Goal: Information Seeking & Learning: Find specific page/section

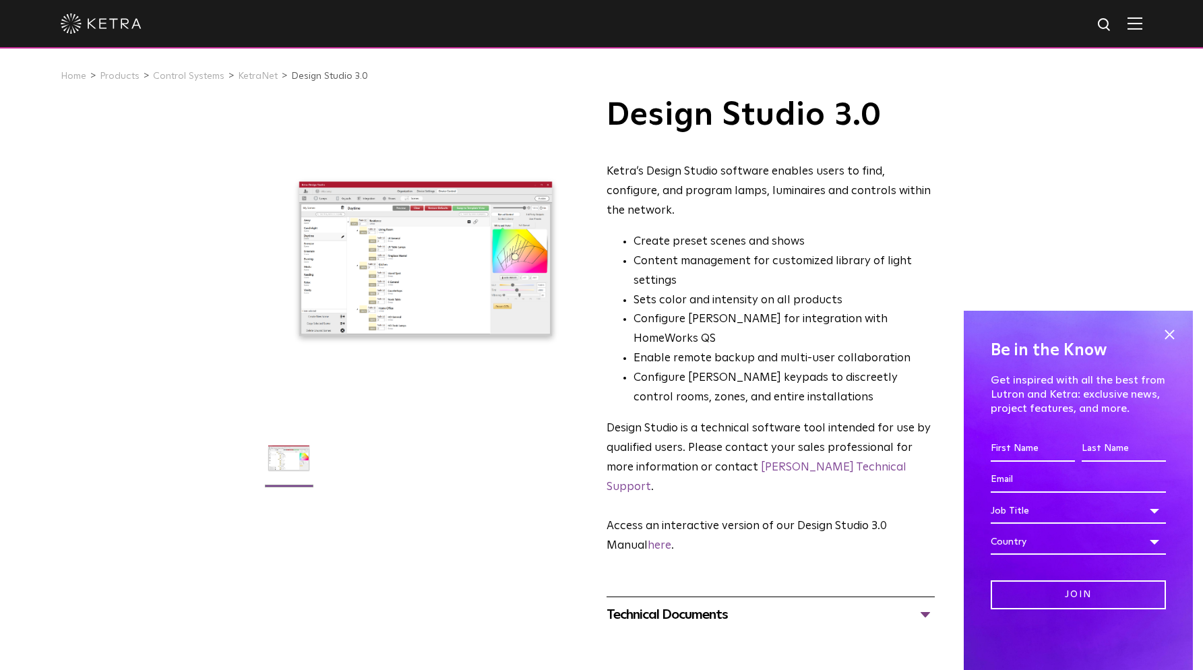
click at [1142, 20] on img at bounding box center [1135, 23] width 15 height 13
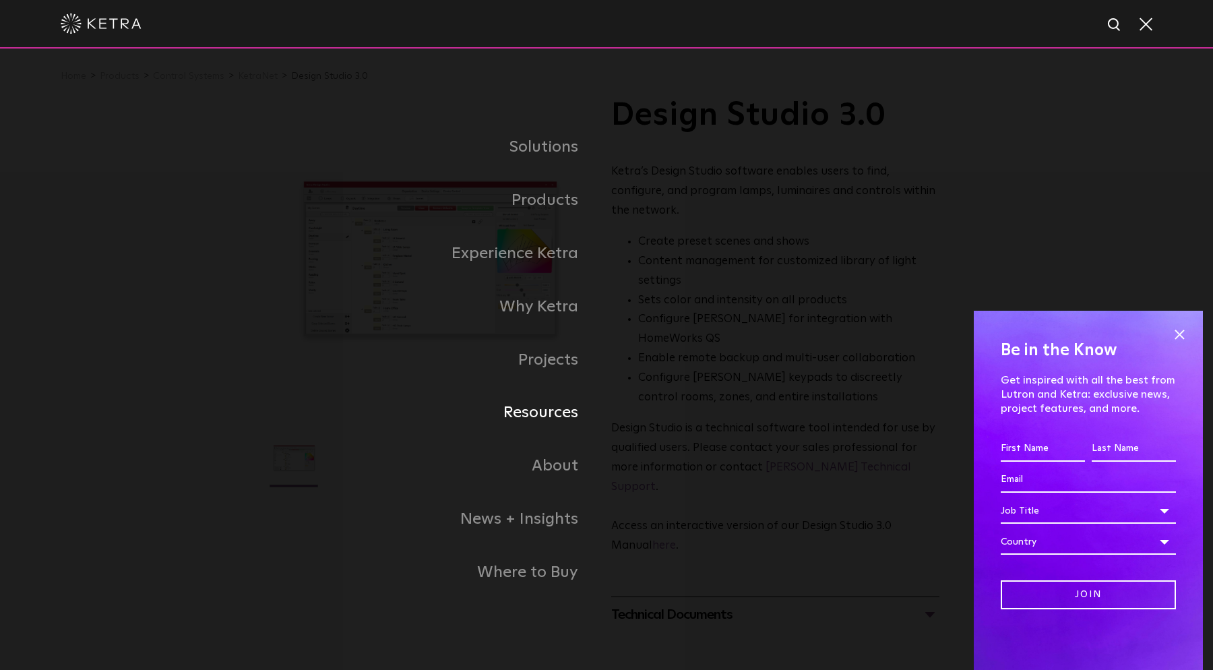
click at [564, 419] on link "Resources" at bounding box center [438, 412] width 337 height 53
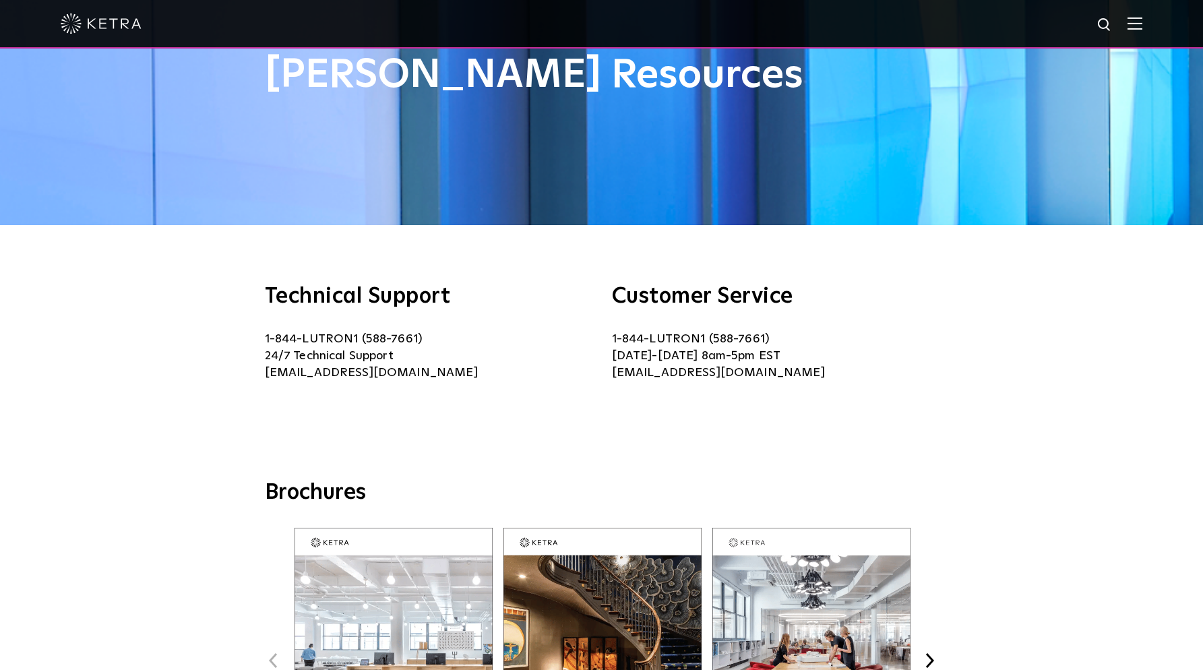
scroll to position [125, 0]
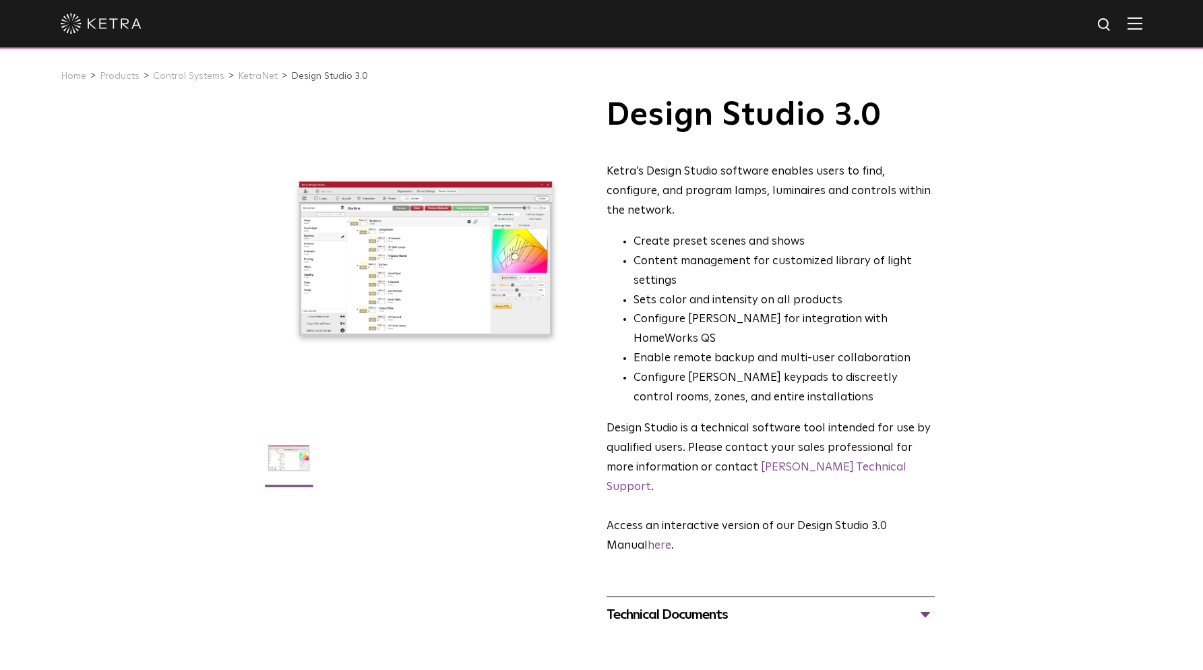
click at [701, 596] on div "Technical Documents Design Studio 3.0 Manual PDF Design Studio Release Notes" at bounding box center [771, 614] width 328 height 36
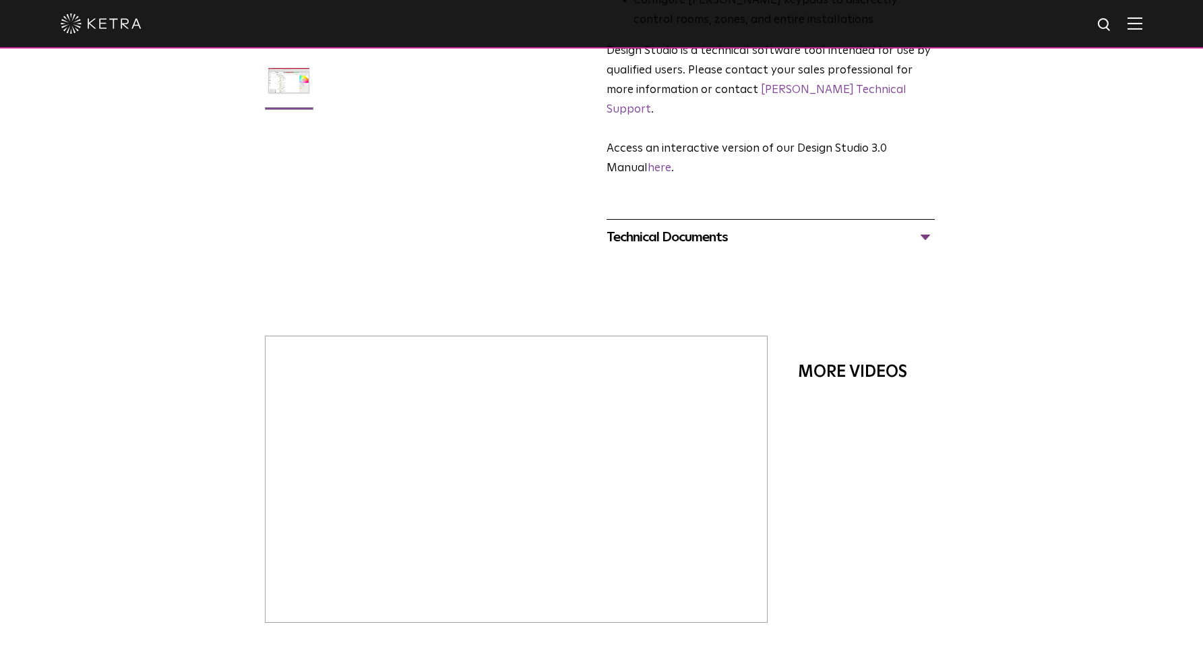
scroll to position [368, 0]
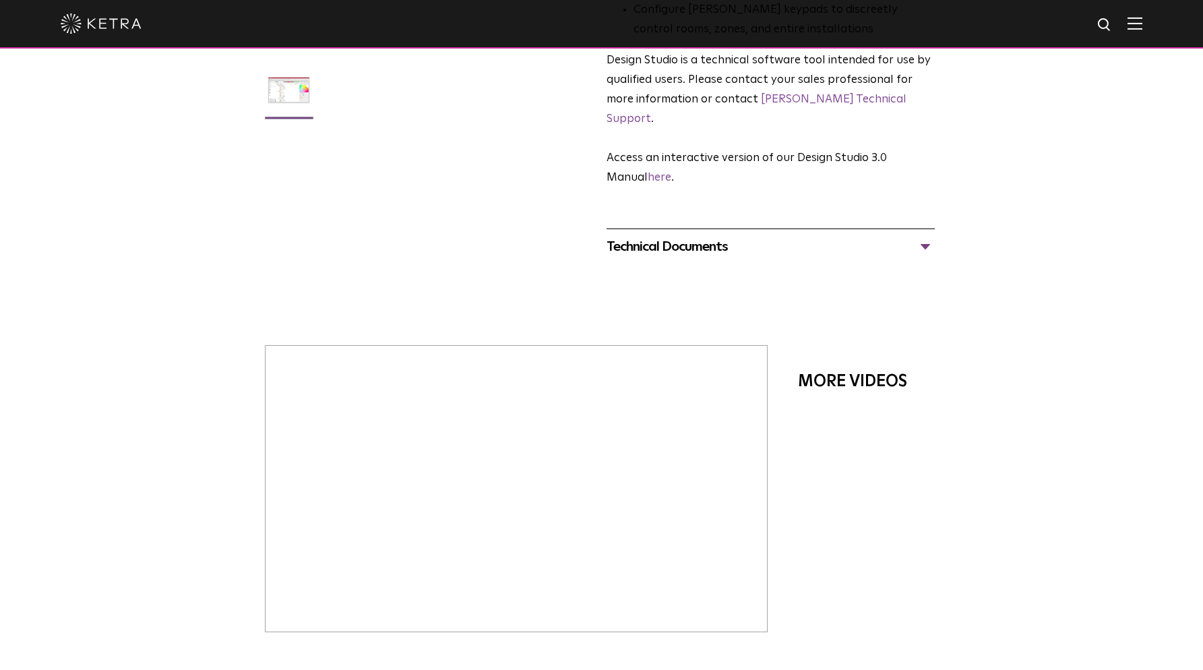
click at [923, 236] on div "Technical Documents" at bounding box center [771, 247] width 328 height 22
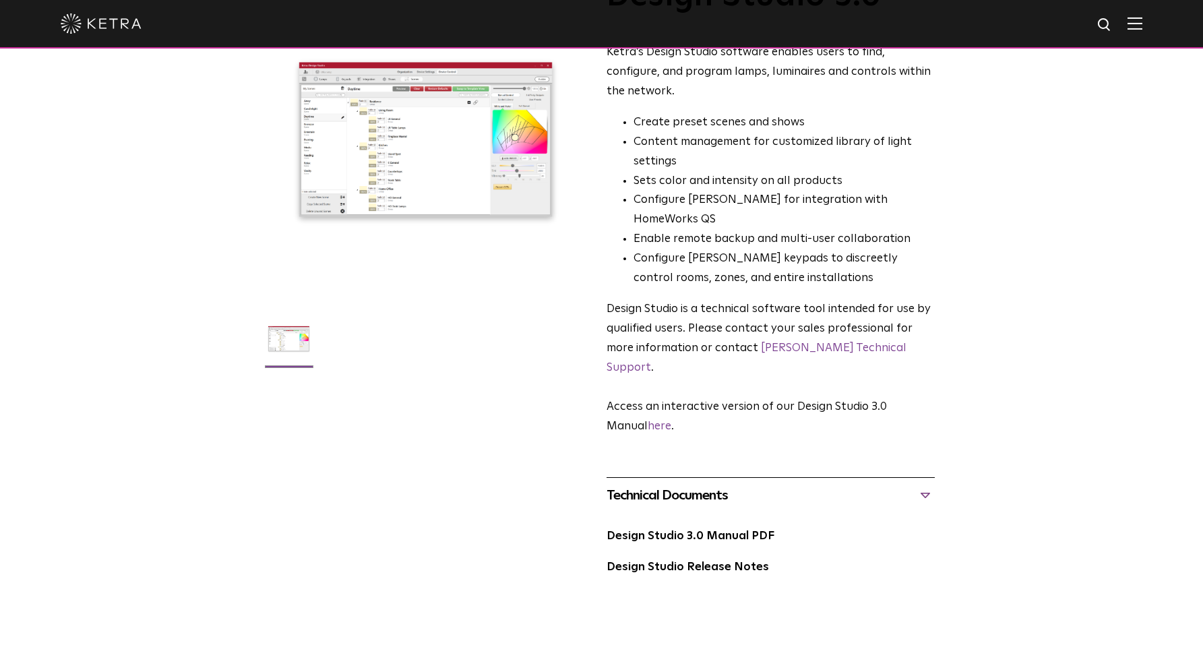
scroll to position [68, 0]
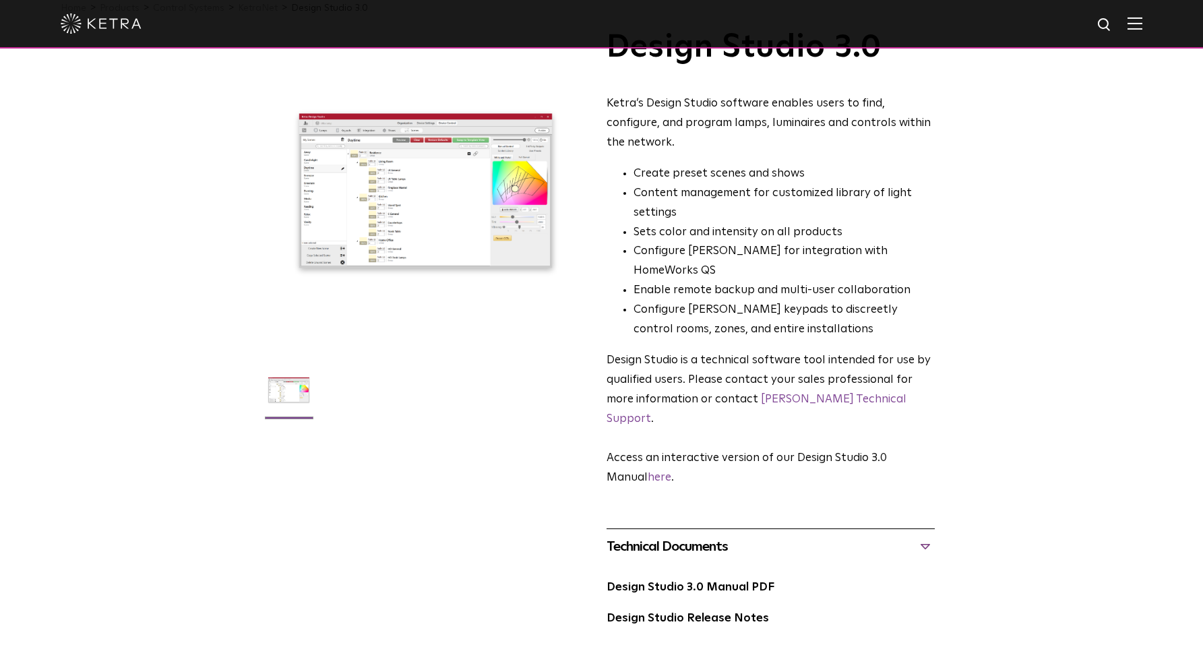
click at [1142, 29] on img at bounding box center [1135, 23] width 15 height 13
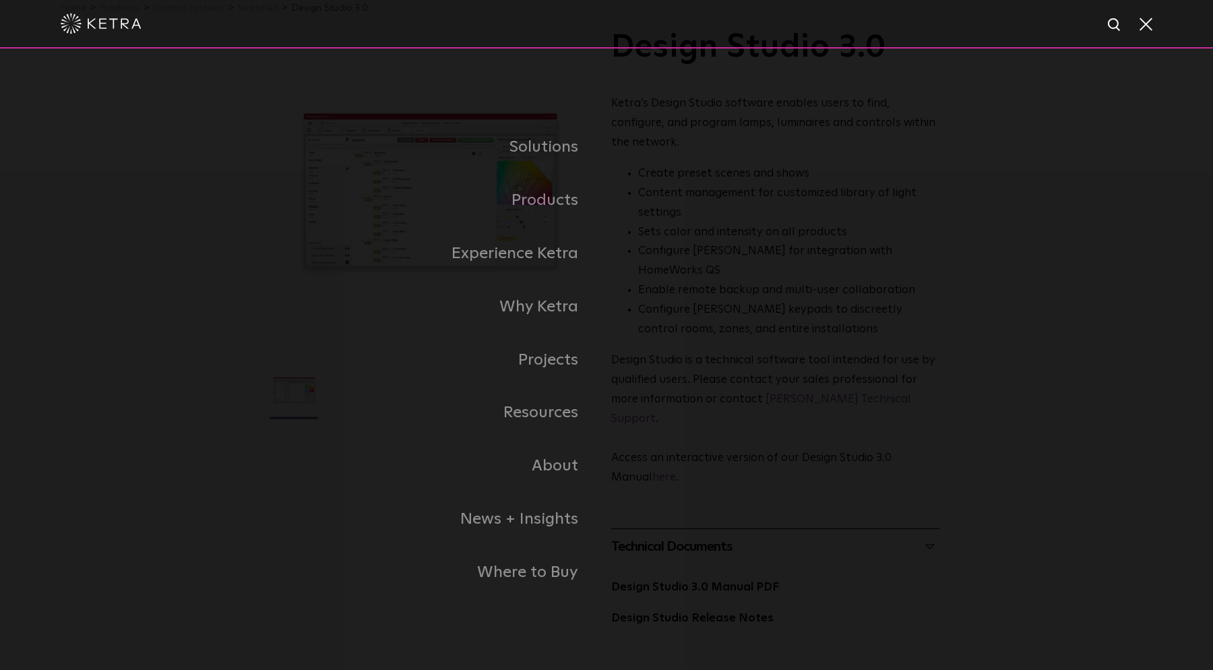
click at [1148, 26] on span at bounding box center [1145, 23] width 15 height 13
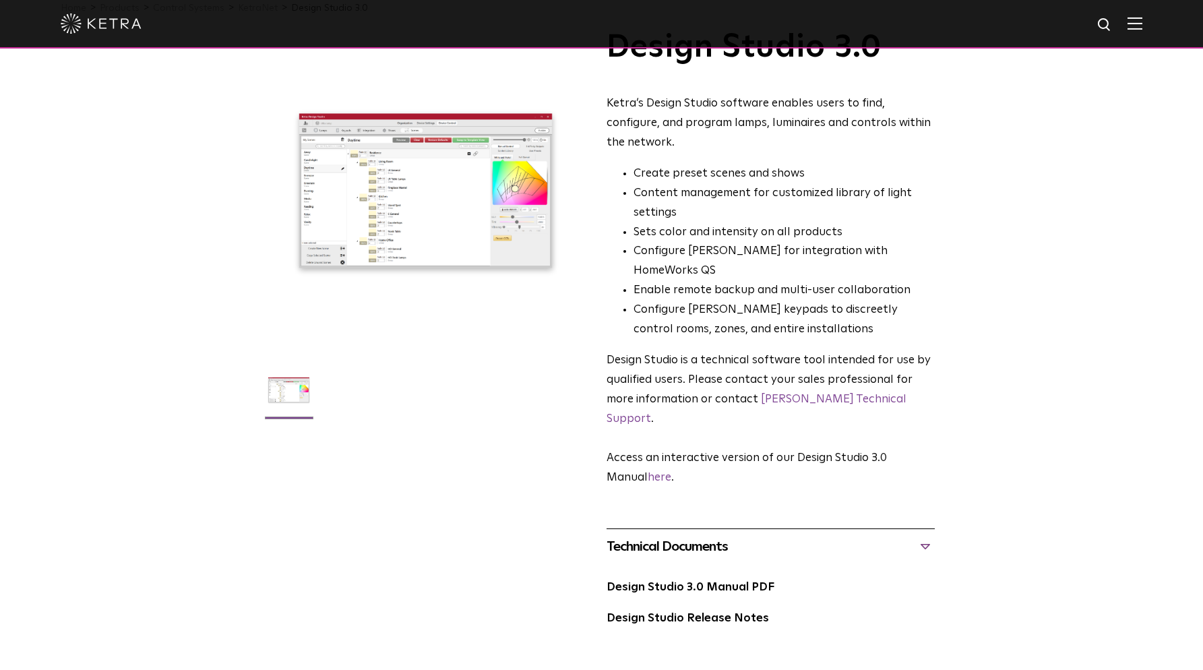
click at [567, 378] on ul at bounding box center [426, 398] width 328 height 69
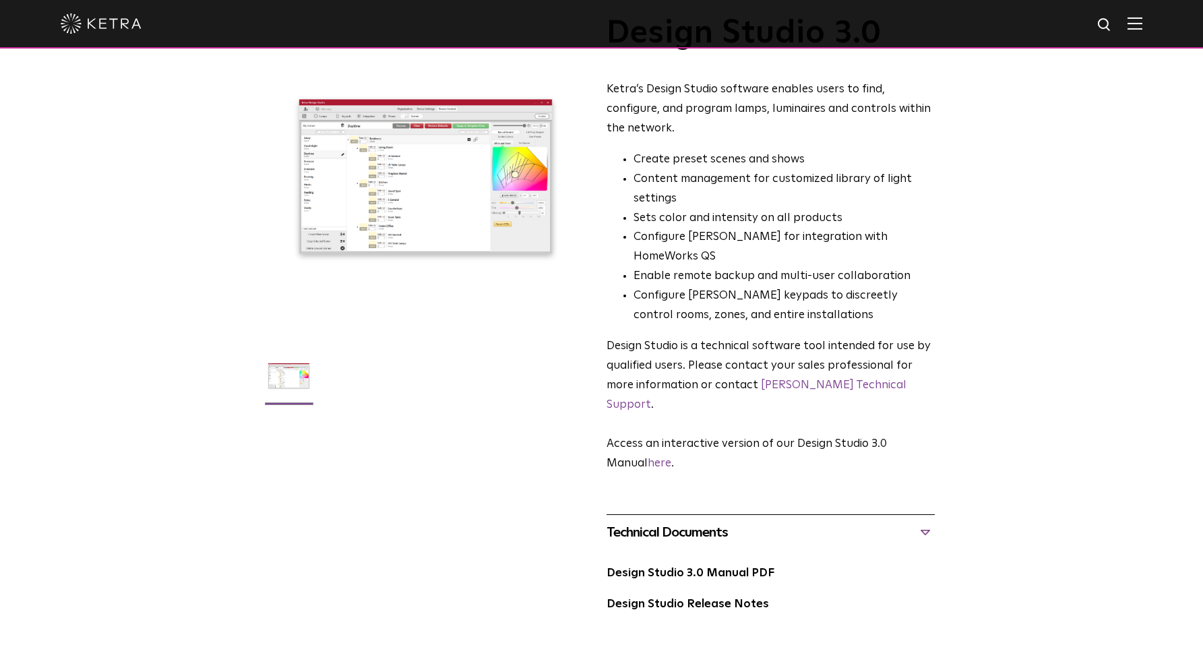
scroll to position [136, 0]
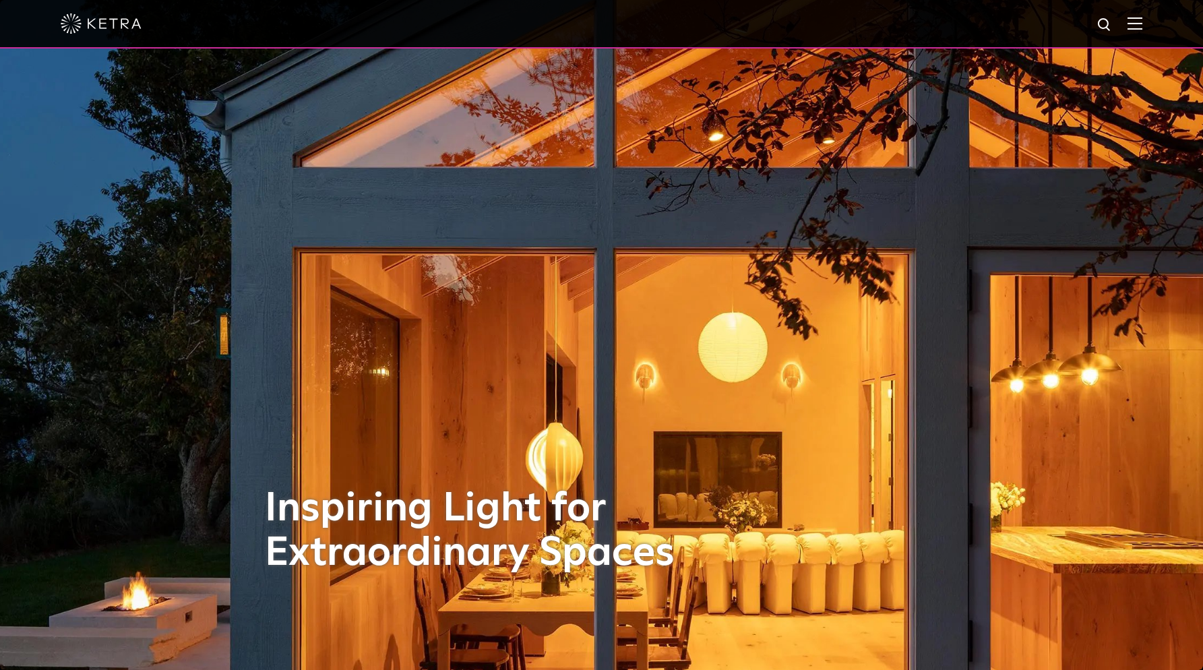
click at [1161, 31] on div at bounding box center [601, 24] width 1203 height 49
click at [1142, 26] on img at bounding box center [1135, 23] width 15 height 13
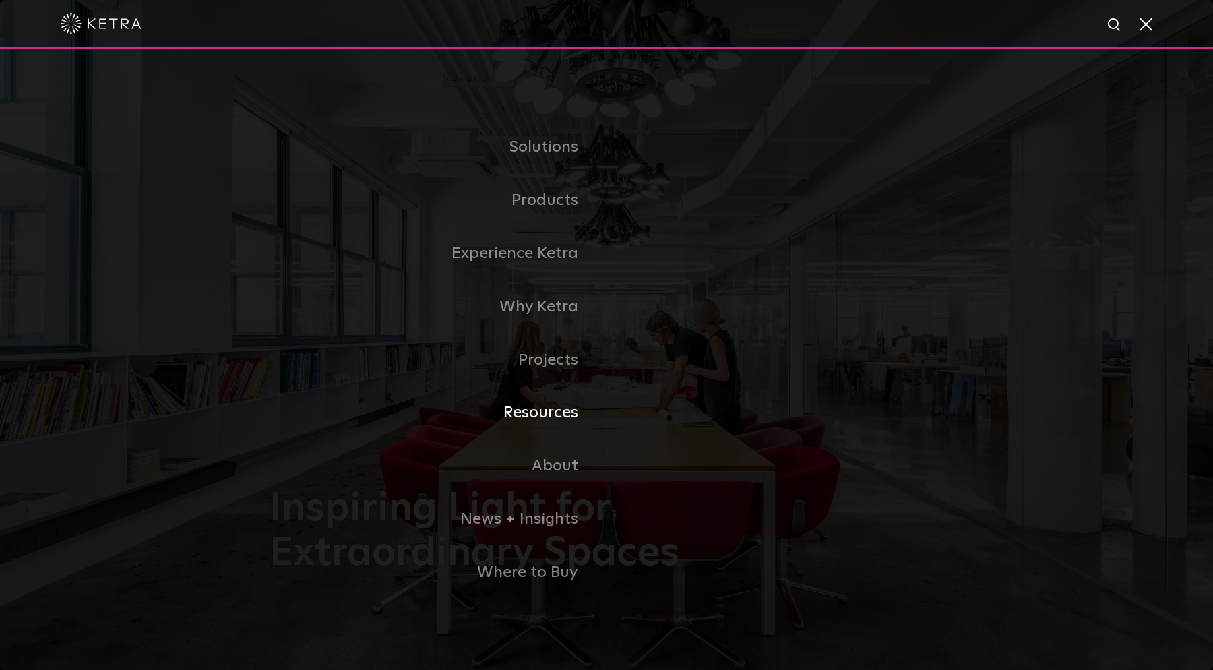
click at [561, 416] on link "Resources" at bounding box center [438, 412] width 337 height 53
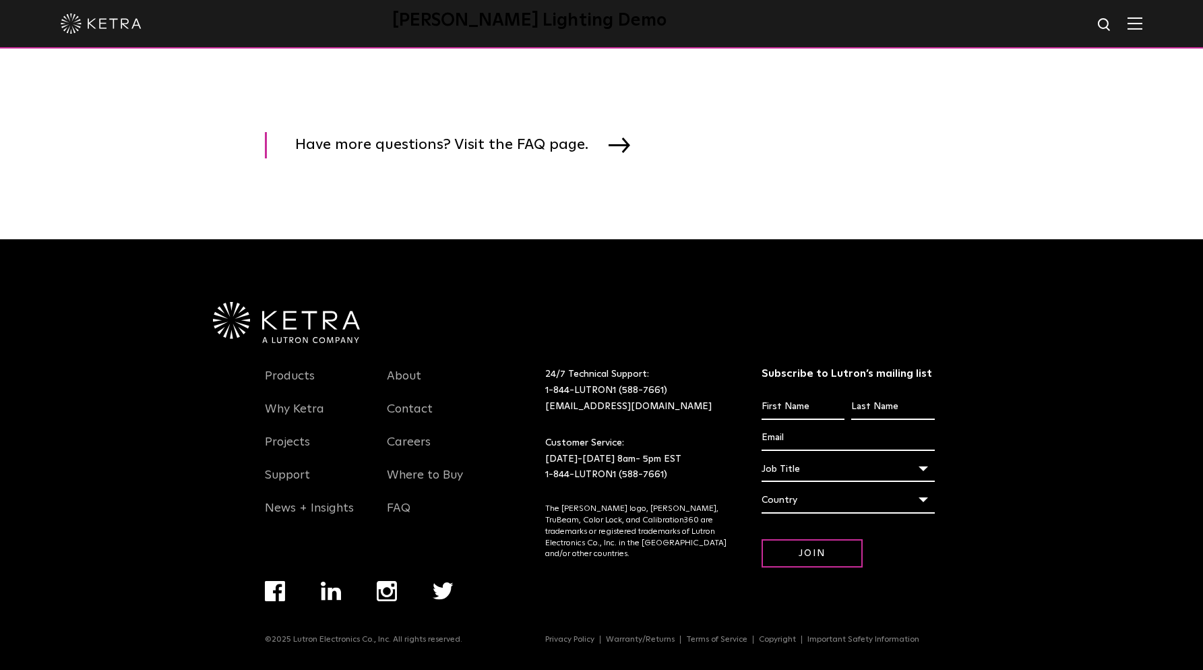
scroll to position [2054, 0]
